Goal: Task Accomplishment & Management: Manage account settings

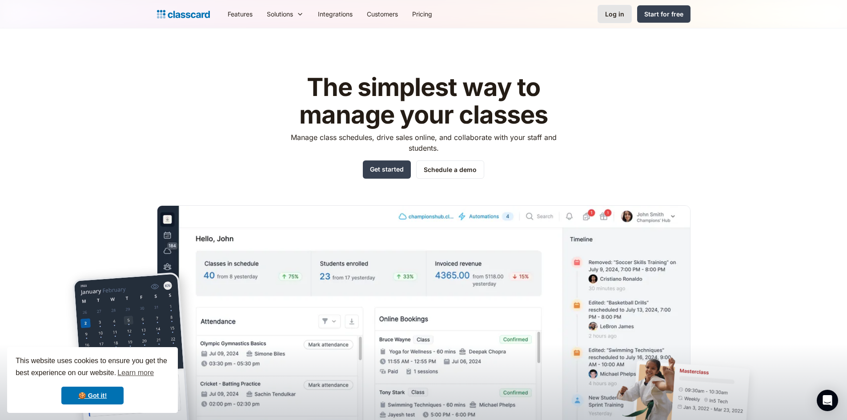
click at [619, 15] on div "Log in" at bounding box center [614, 13] width 19 height 9
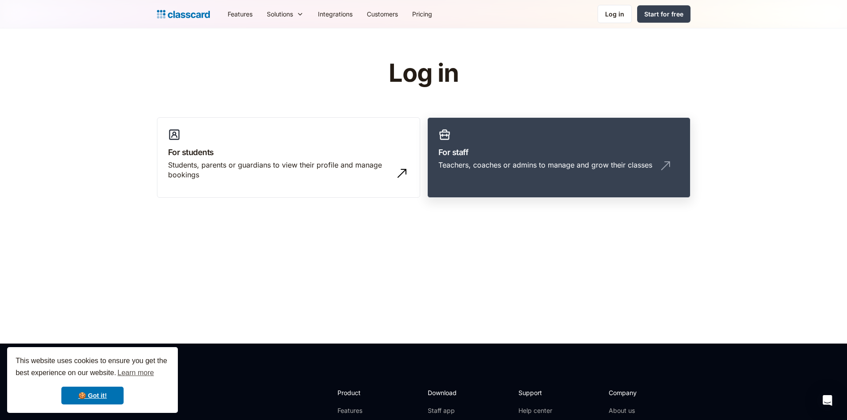
drag, startPoint x: 553, startPoint y: 164, endPoint x: 548, endPoint y: 165, distance: 5.4
click at [553, 165] on div "Teachers, coaches or admins to manage and grow their classes" at bounding box center [545, 165] width 214 height 10
